Goal: Check status: Check status

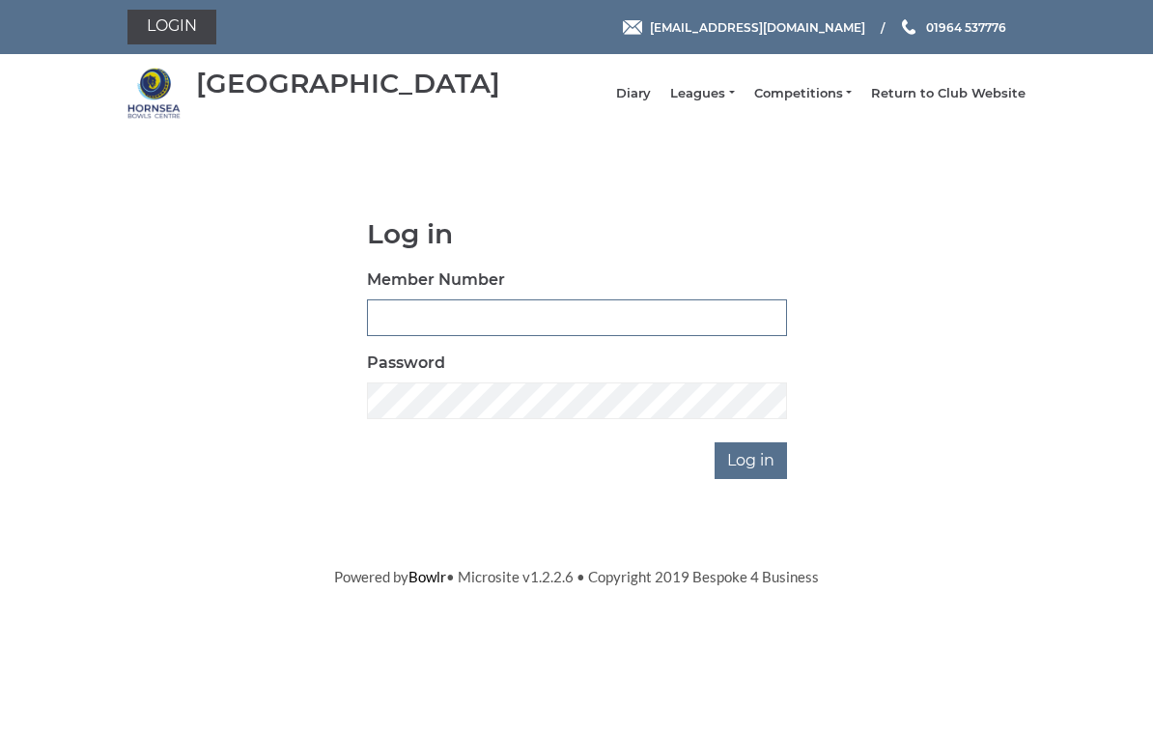
type input "0976"
click at [752, 474] on input "Log in" at bounding box center [751, 460] width 72 height 37
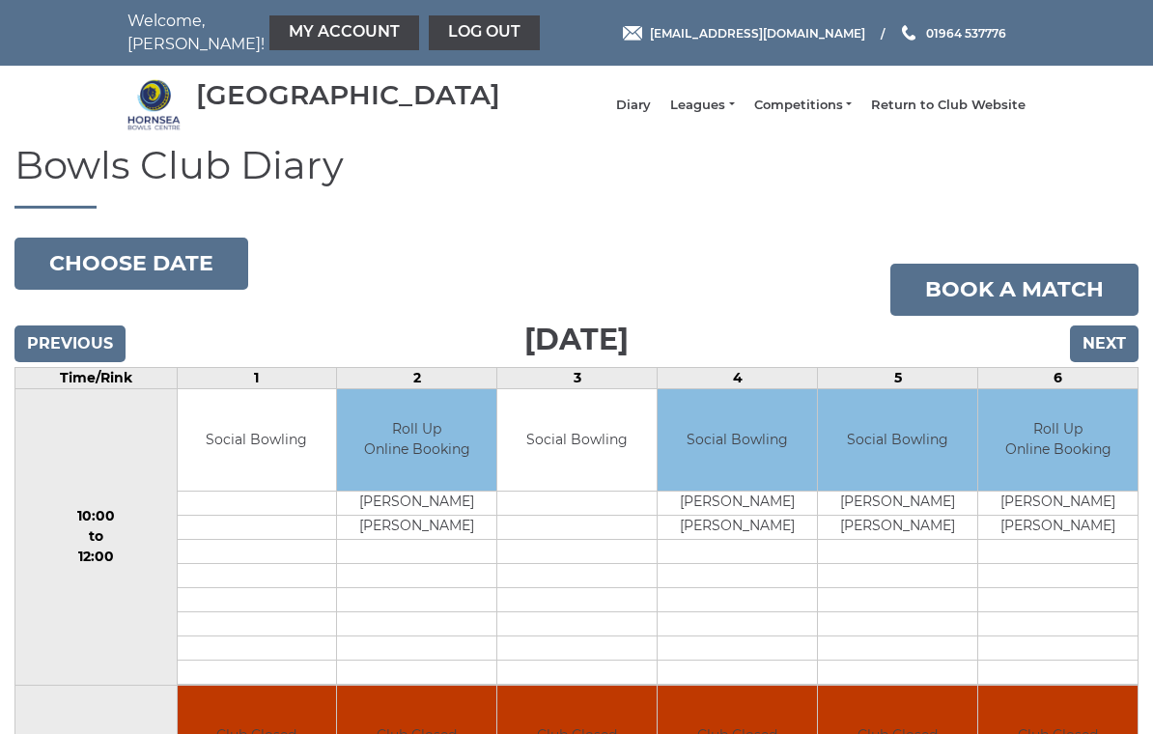
click at [1110, 362] on input "Next" at bounding box center [1104, 343] width 69 height 37
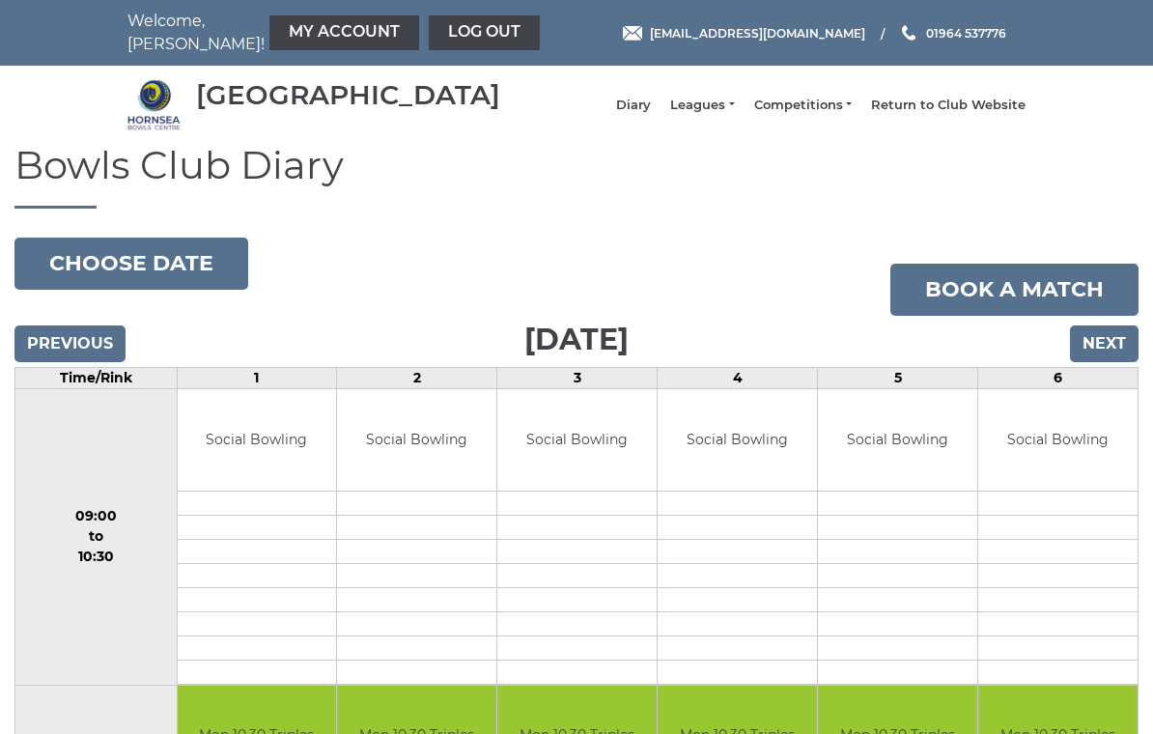
click at [84, 362] on input "Previous" at bounding box center [69, 343] width 111 height 37
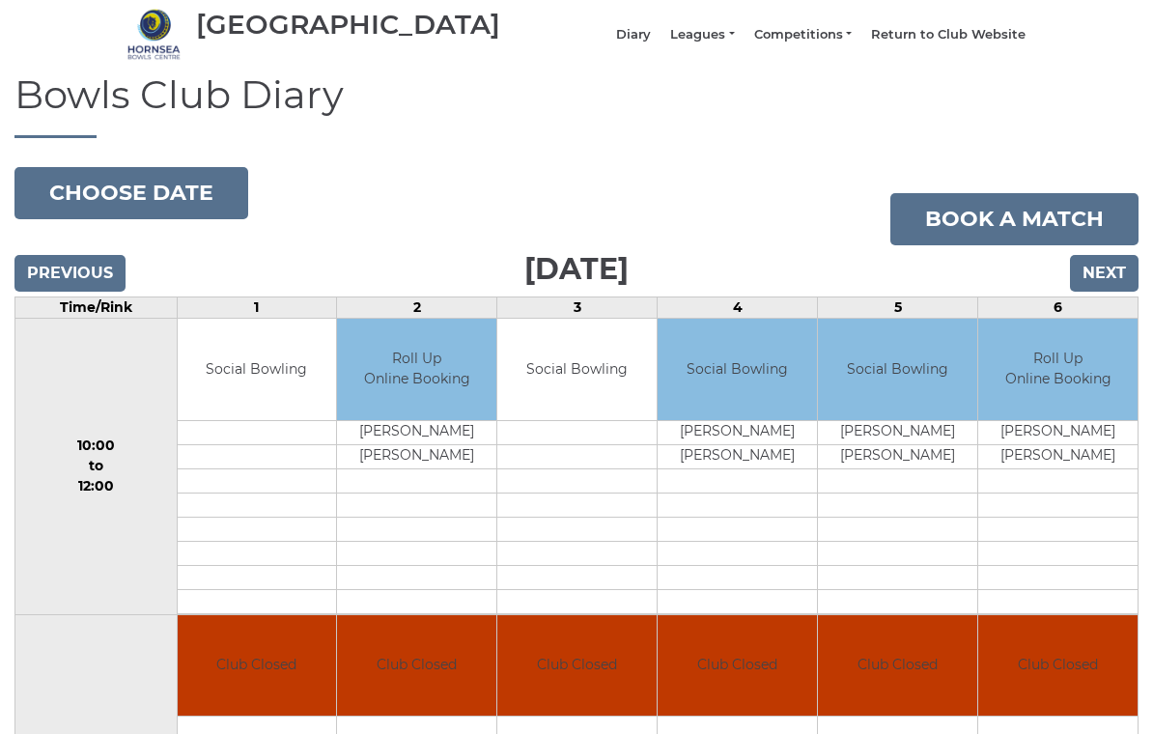
scroll to position [64, 0]
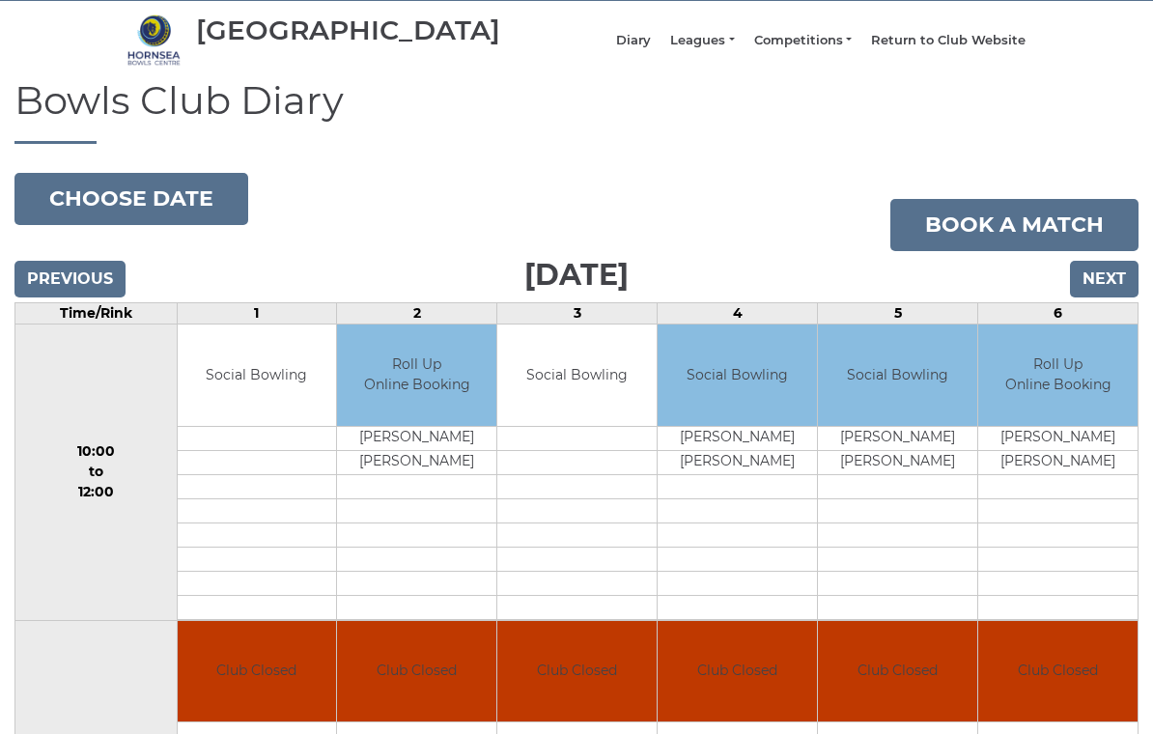
click at [1127, 289] on input "Next" at bounding box center [1104, 280] width 69 height 37
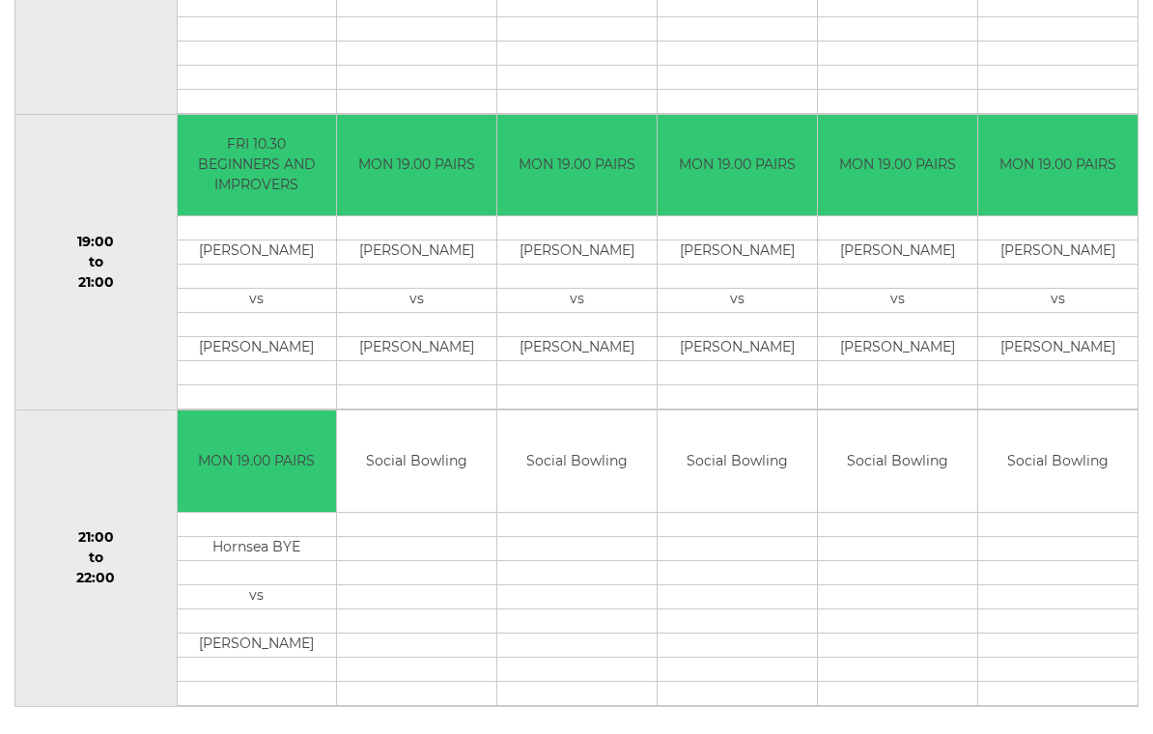
scroll to position [1762, 0]
